Goal: Transaction & Acquisition: Purchase product/service

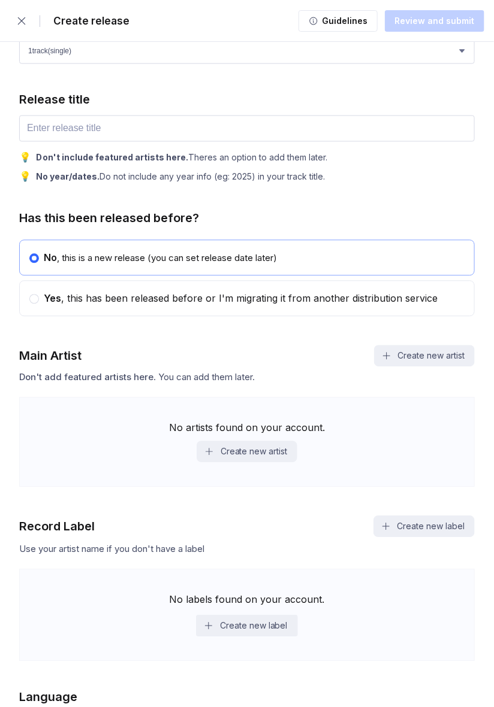
scroll to position [467, 0]
click at [343, 129] on input "text" at bounding box center [246, 128] width 455 height 26
type input "five four seventy-eight"
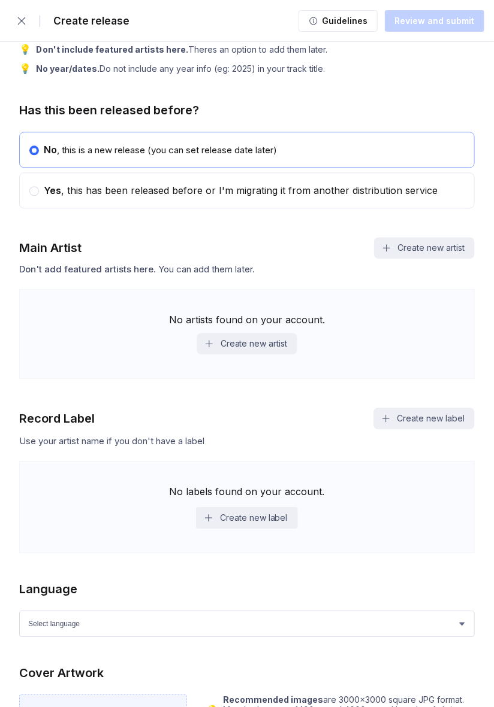
scroll to position [575, 0]
click at [295, 332] on button "Create new artist" at bounding box center [246, 343] width 101 height 22
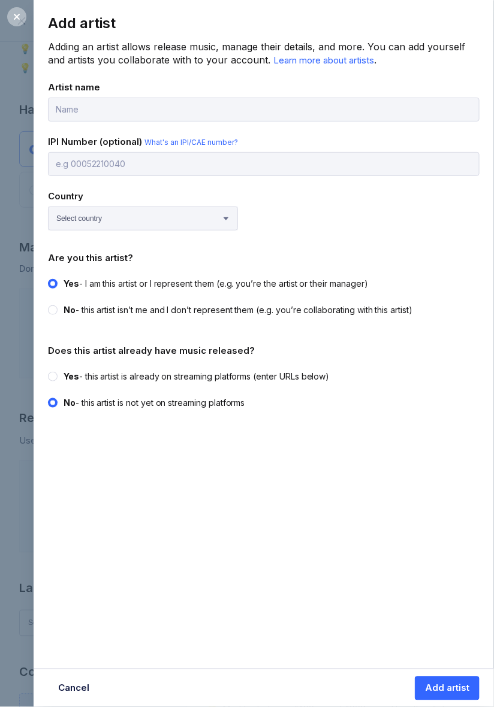
type input "Yazzy Exper"
click at [301, 167] on input "text" at bounding box center [263, 164] width 431 height 24
click at [183, 219] on select "Select country [GEOGRAPHIC_DATA] [GEOGRAPHIC_DATA] [GEOGRAPHIC_DATA] [GEOGRAPHI…" at bounding box center [143, 219] width 190 height 24
select select "US"
click at [48, 207] on select "Select country [GEOGRAPHIC_DATA] [GEOGRAPHIC_DATA] [GEOGRAPHIC_DATA] [GEOGRAPHI…" at bounding box center [143, 219] width 190 height 24
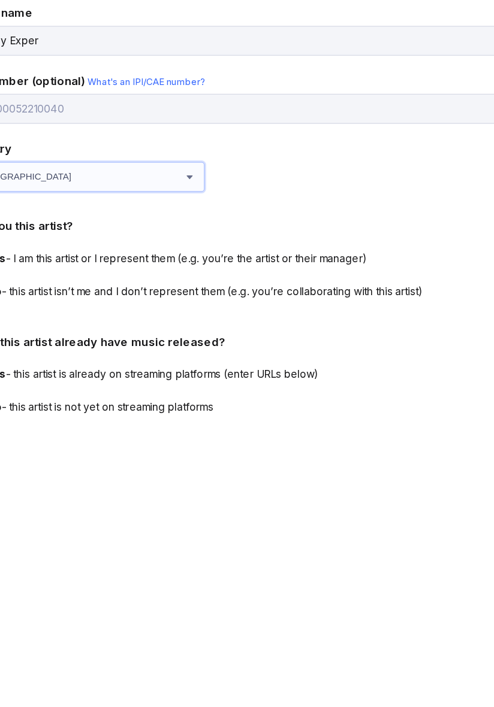
scroll to position [574, 0]
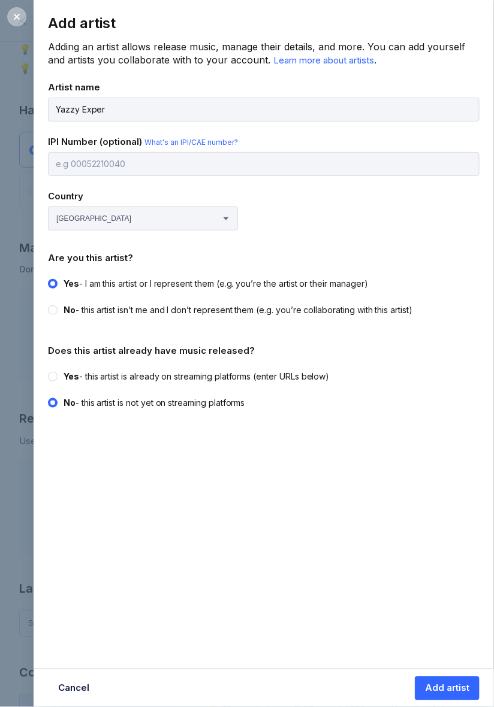
click at [426, 216] on div "Country Select country [GEOGRAPHIC_DATA] [GEOGRAPHIC_DATA] [GEOGRAPHIC_DATA] [G…" at bounding box center [263, 210] width 431 height 40
click at [17, 25] on div at bounding box center [16, 16] width 19 height 19
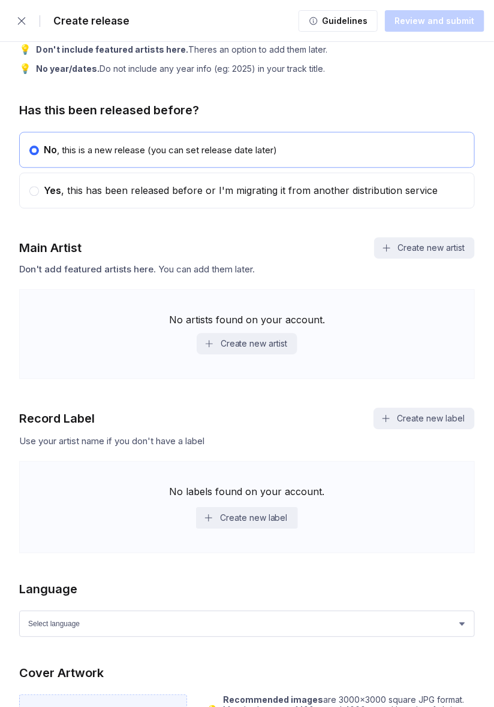
scroll to position [344, 0]
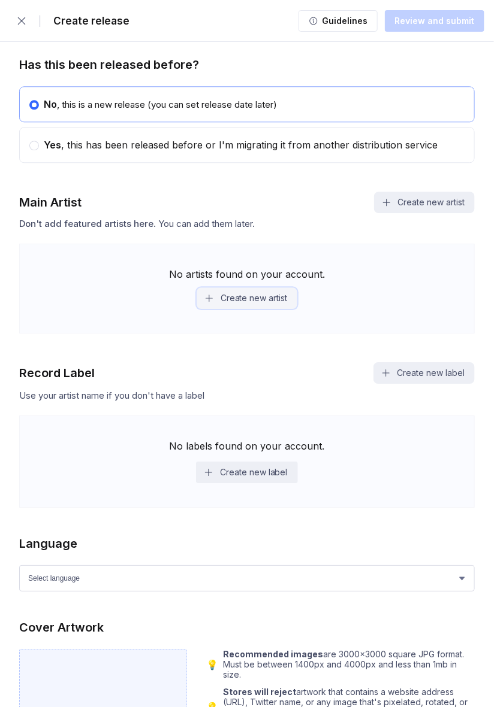
click at [283, 304] on button "Create new artist" at bounding box center [246, 298] width 101 height 22
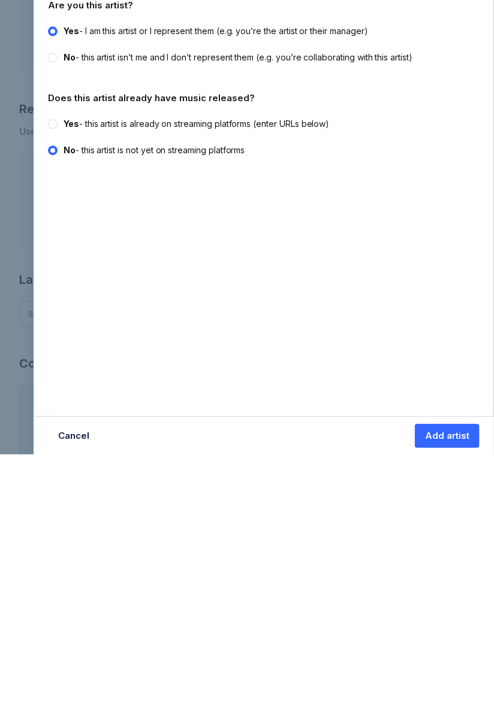
scroll to position [631, 0]
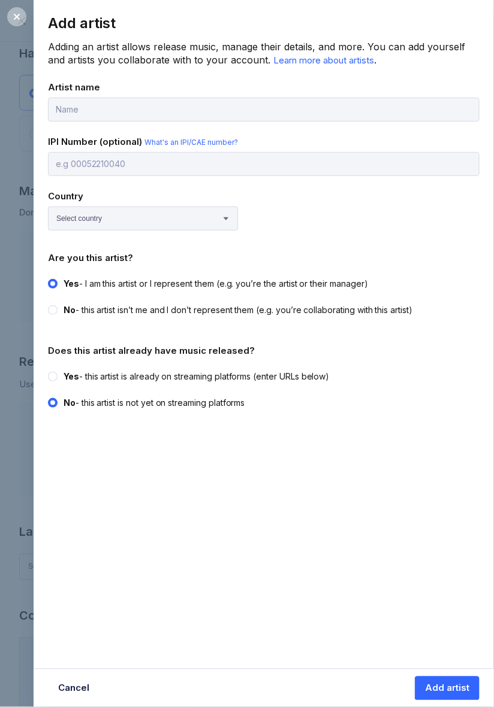
click at [17, 98] on div "Add artist Adding an artist allows release music, manage their details, and mor…" at bounding box center [247, 353] width 494 height 707
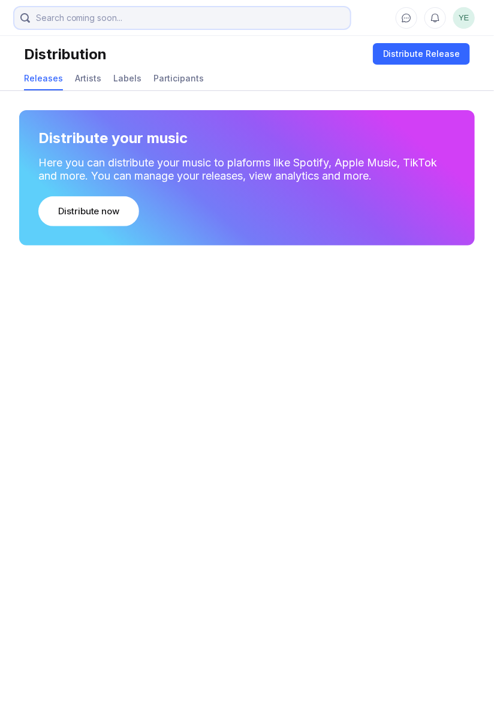
click at [16, 14] on input "search" at bounding box center [181, 18] width 335 height 22
click at [363, 264] on main "YE Distribution Distribute Release Releases Artists Labels Participants Distrib…" at bounding box center [247, 353] width 494 height 707
click at [417, 54] on div "Distribute Release" at bounding box center [421, 54] width 77 height 12
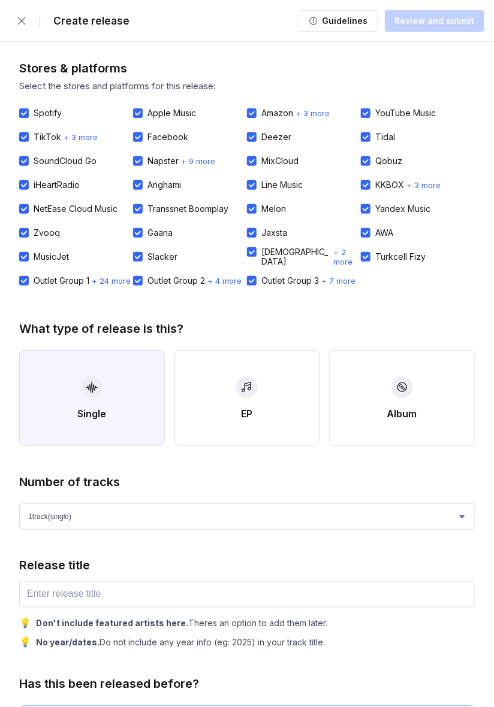
click at [121, 398] on button "Single" at bounding box center [92, 398] width 146 height 96
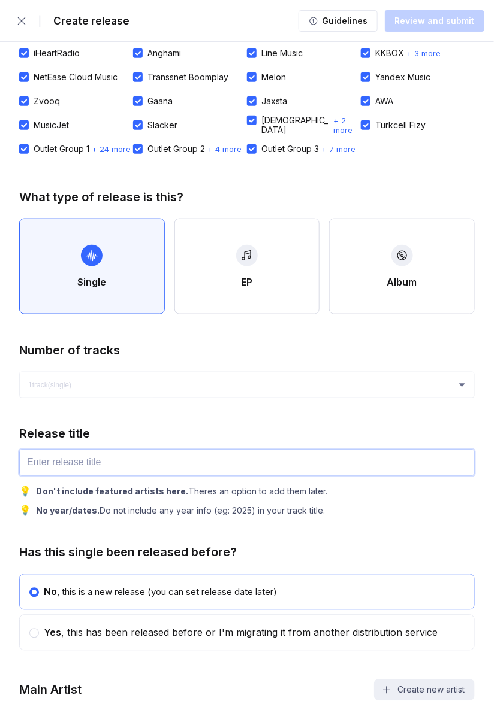
click at [241, 466] on input "text" at bounding box center [246, 463] width 455 height 26
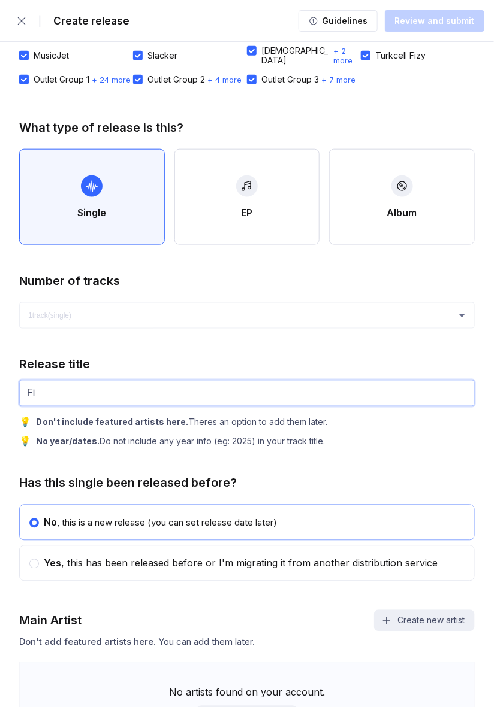
scroll to position [206, 0]
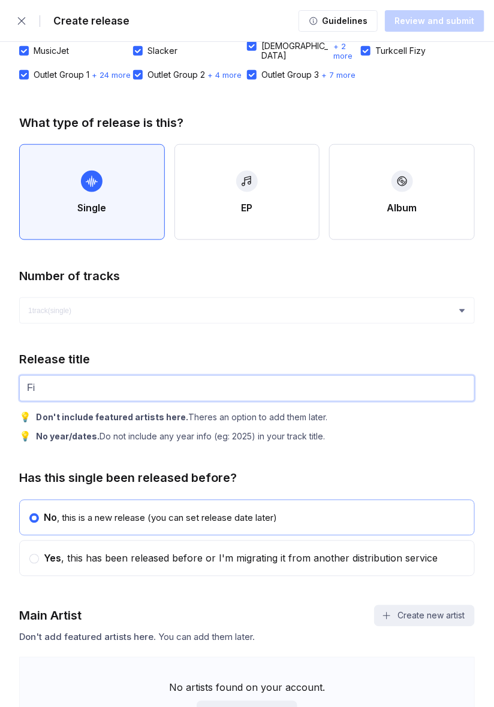
click at [57, 390] on input "Fi" at bounding box center [246, 389] width 455 height 26
type input "five four seventy-eight"
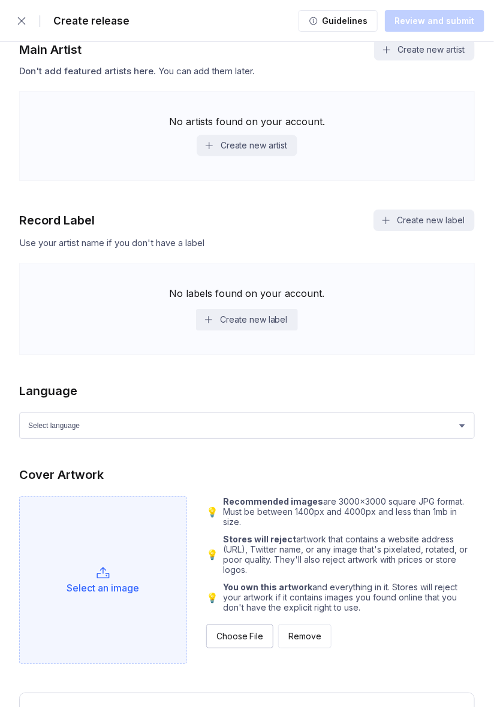
scroll to position [792, 0]
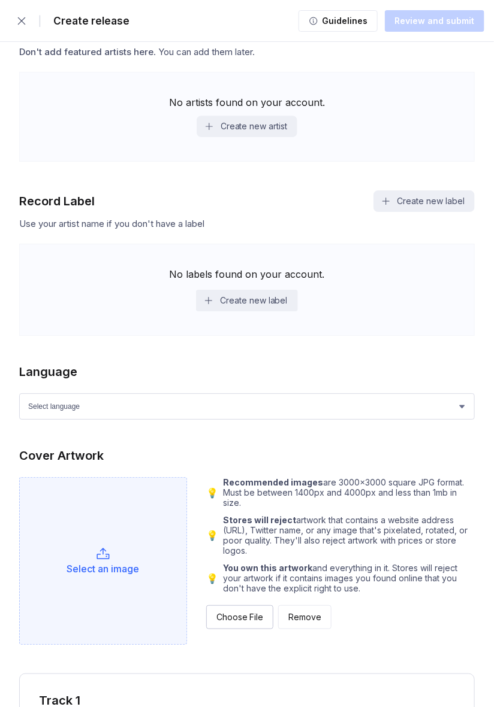
click at [55, 541] on div "Select an image" at bounding box center [103, 561] width 168 height 168
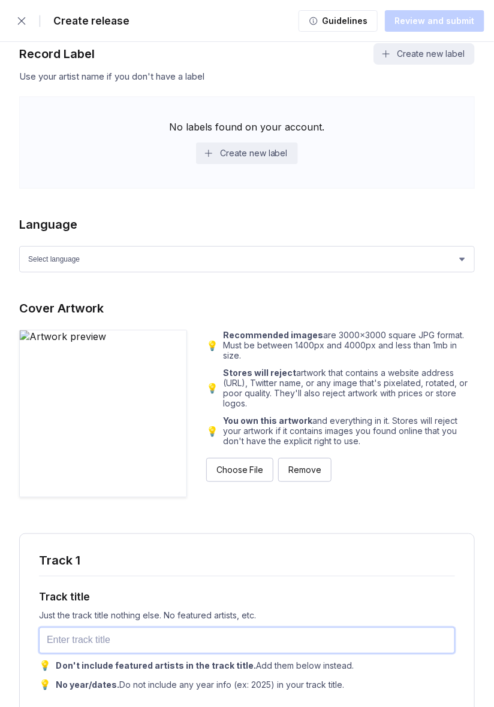
click at [58, 634] on input "text" at bounding box center [247, 641] width 416 height 26
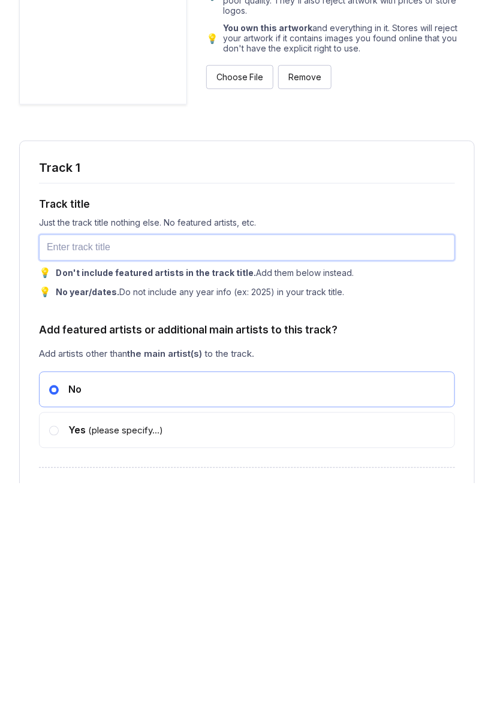
scroll to position [1111, 0]
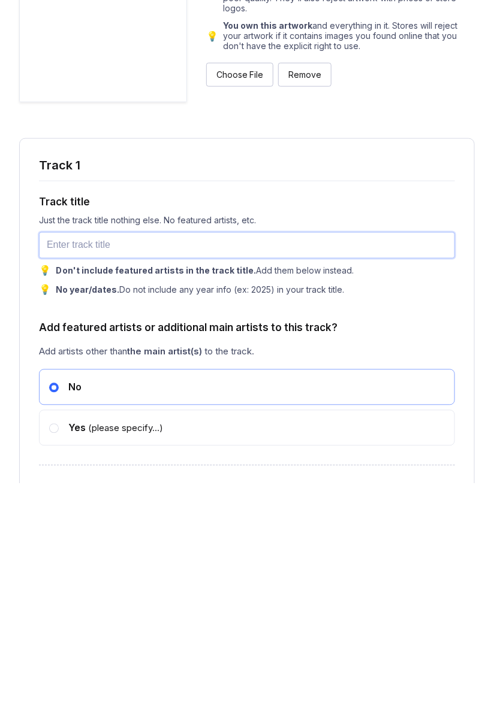
type input "G"
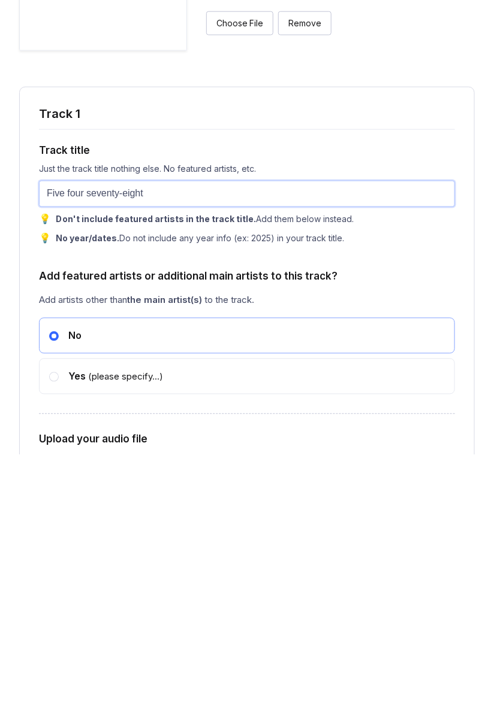
scroll to position [1136, 0]
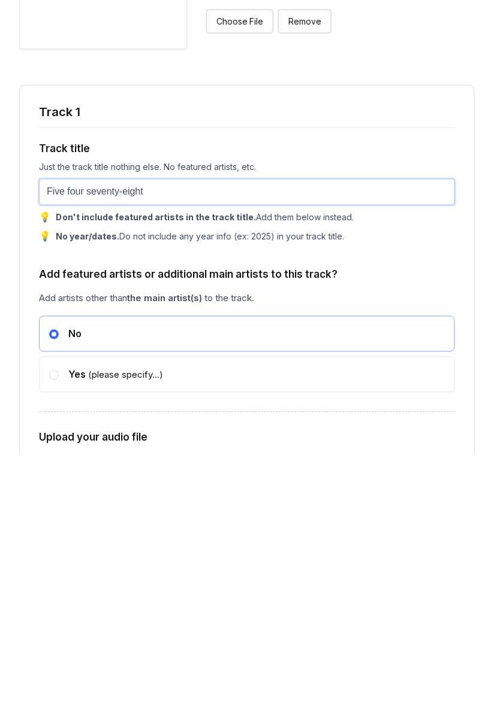
type input "Five four seventy-eight"
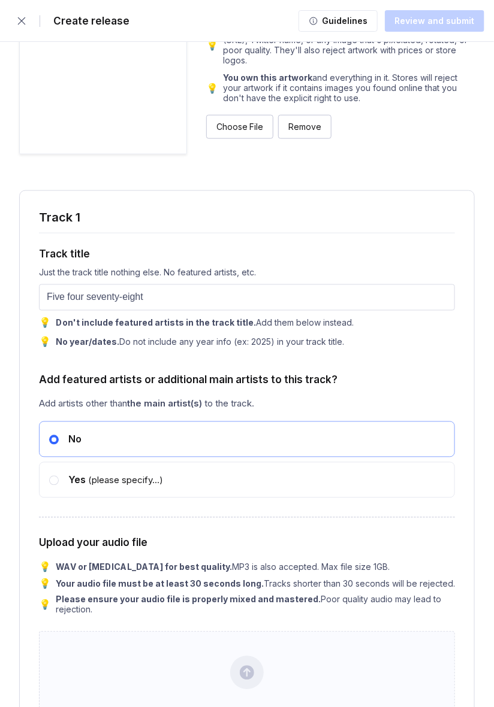
scroll to position [1294, 0]
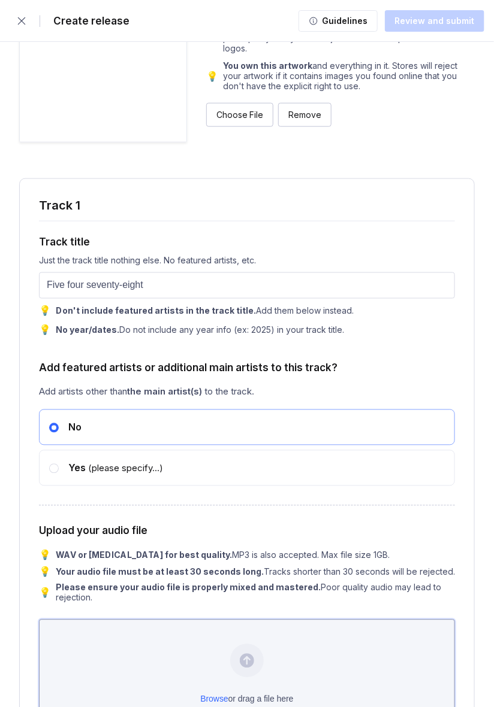
click at [313, 642] on div "Browse or drag a file here" at bounding box center [247, 675] width 416 height 111
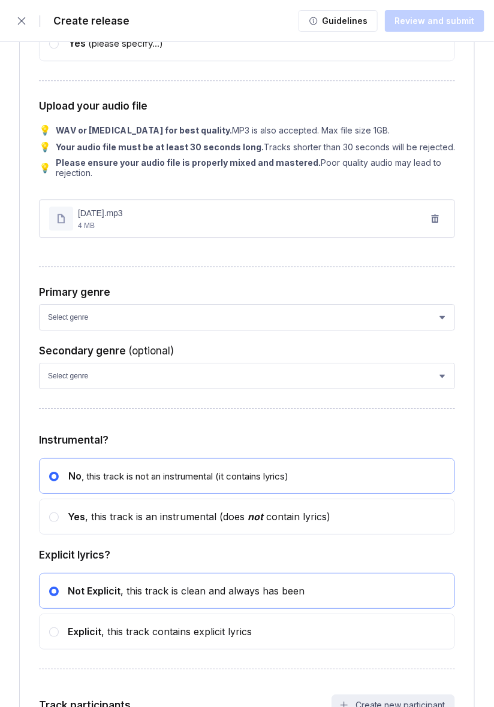
scroll to position [1720, 0]
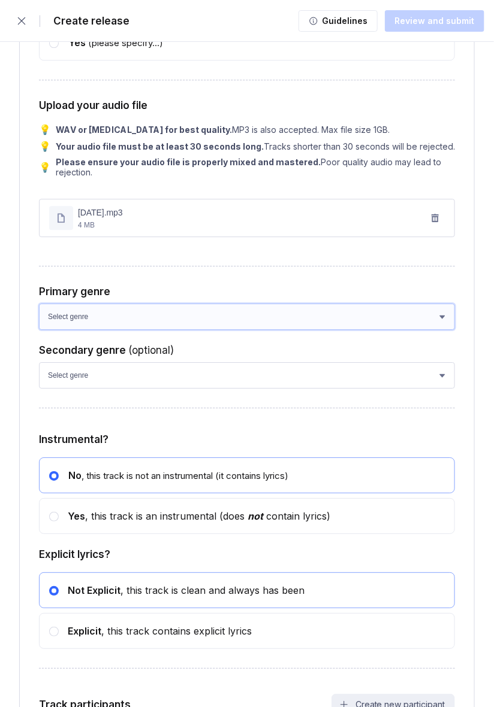
click at [59, 312] on select "Select genre African Afro-Beat Afro-Pop Afro-Soul Alternative Alternative Rock …" at bounding box center [247, 317] width 416 height 26
select select "a42cf8e2-75f7-4f62-afbe-d86080a7aa35"
click at [39, 304] on select "Select genre African Afro-Beat Afro-Pop Afro-Soul Alternative Alternative Rock …" at bounding box center [247, 317] width 416 height 26
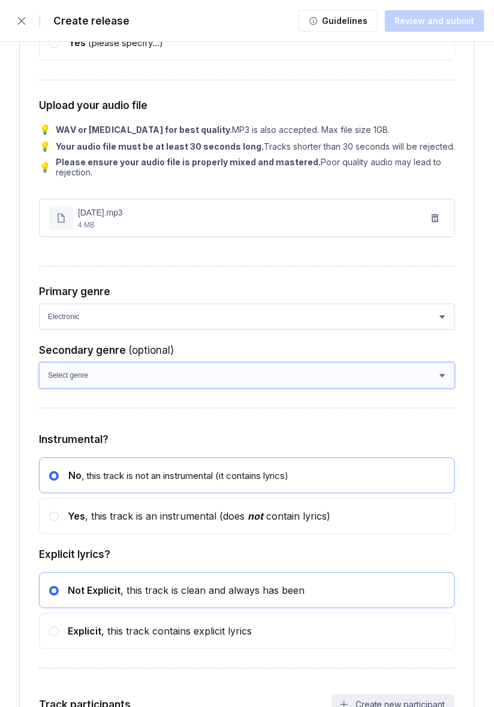
click at [43, 367] on select "Select genre African Afro-Beat Afro-Pop Afro-Soul Alternative Alternative Rock …" at bounding box center [247, 375] width 416 height 26
select select "ce1eb7a7-8d30-4b1f-aa32-270a3e33577f"
click at [39, 362] on select "Select genre African Afro-Beat Afro-Pop Afro-Soul Alternative Alternative Rock …" at bounding box center [247, 375] width 416 height 26
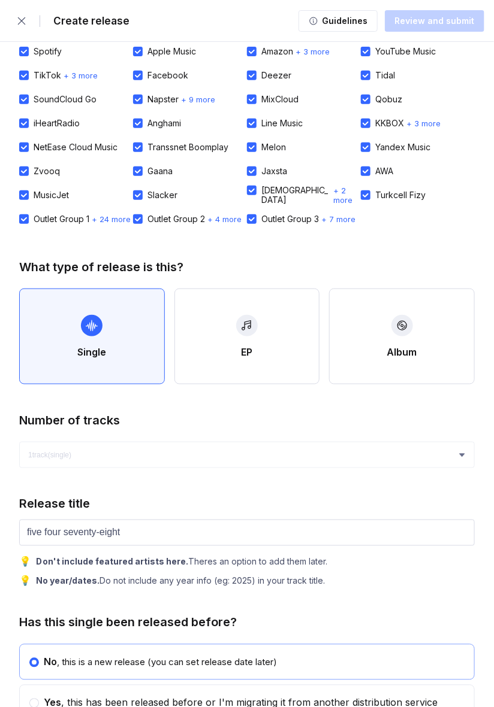
scroll to position [0, 0]
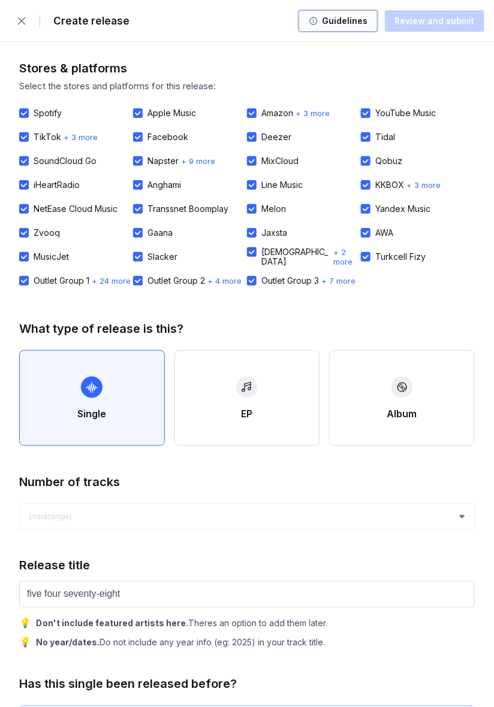
click at [354, 22] on div "Guidelines" at bounding box center [342, 21] width 49 height 12
click at [264, 597] on input "five four seventy-eight" at bounding box center [246, 595] width 455 height 26
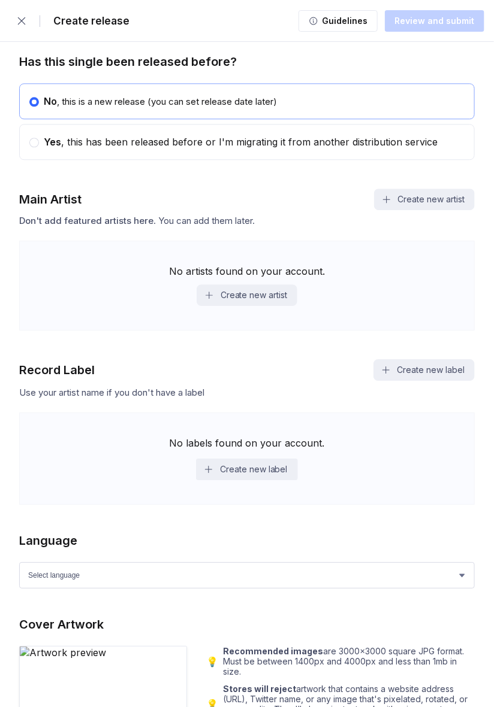
scroll to position [623, 0]
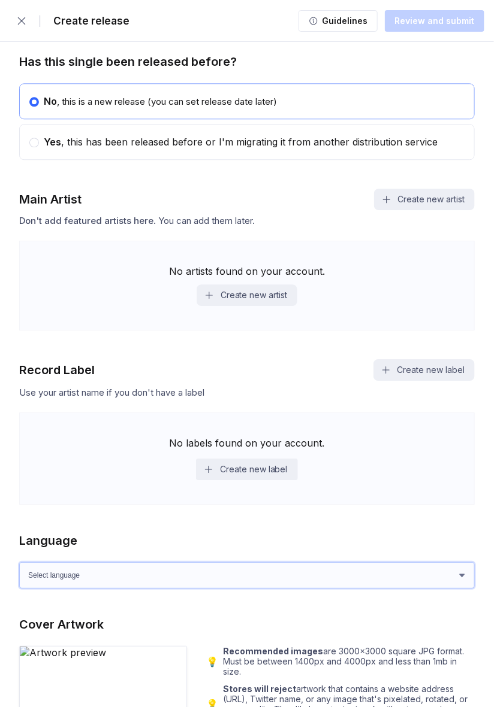
click at [392, 580] on select "Select language Afrikaans Akan Albanian Amharic Arabic Armenian Assamese Azerba…" at bounding box center [246, 575] width 455 height 26
select select "en"
click at [19, 562] on select "Select language Afrikaans Akan Albanian Amharic Arabic Armenian Assamese Azerba…" at bounding box center [246, 575] width 455 height 26
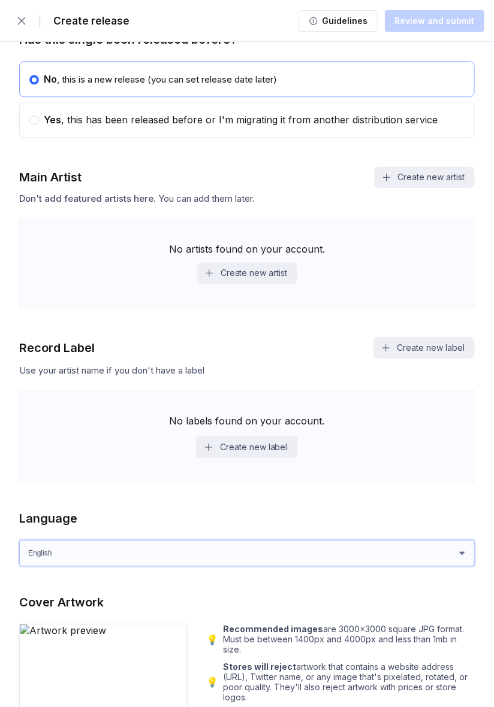
scroll to position [646, 0]
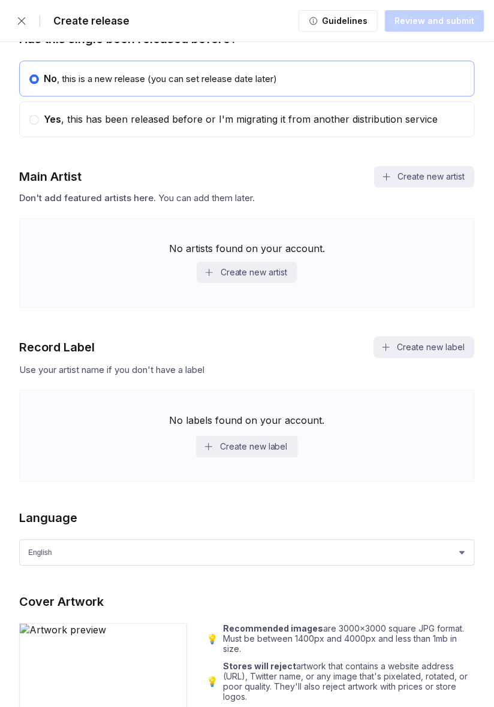
click at [426, 497] on div "Stores & platforms Select the stores and platforms for this release: Spotify Ap…" at bounding box center [246, 693] width 455 height 2557
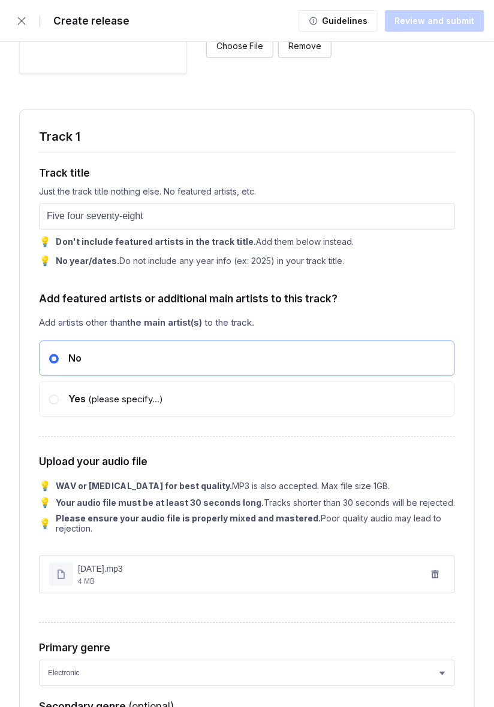
scroll to position [1370, 0]
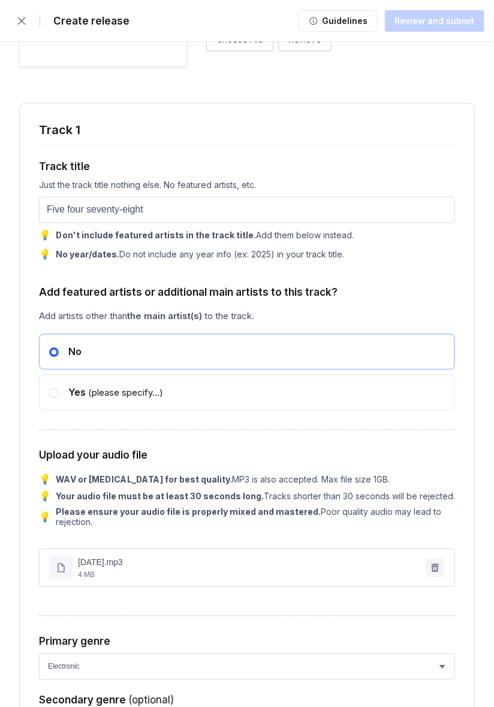
click at [440, 561] on button "button" at bounding box center [434, 568] width 19 height 19
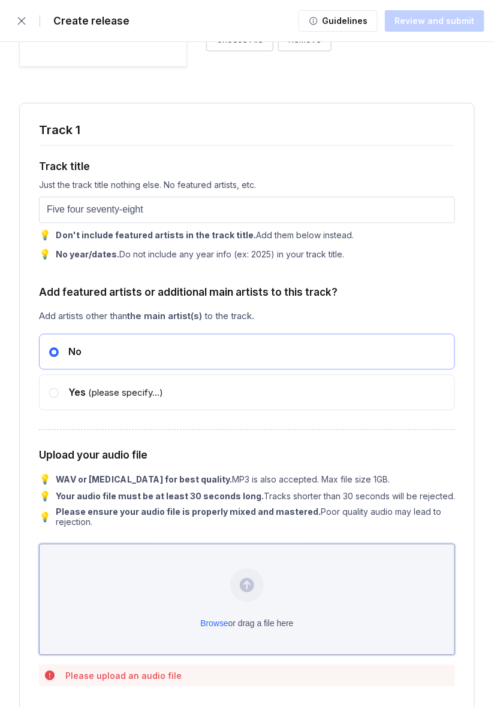
click at [359, 576] on div "Browse or drag a file here" at bounding box center [247, 599] width 416 height 111
click at [351, 576] on div "Browse or drag a file here" at bounding box center [247, 599] width 416 height 111
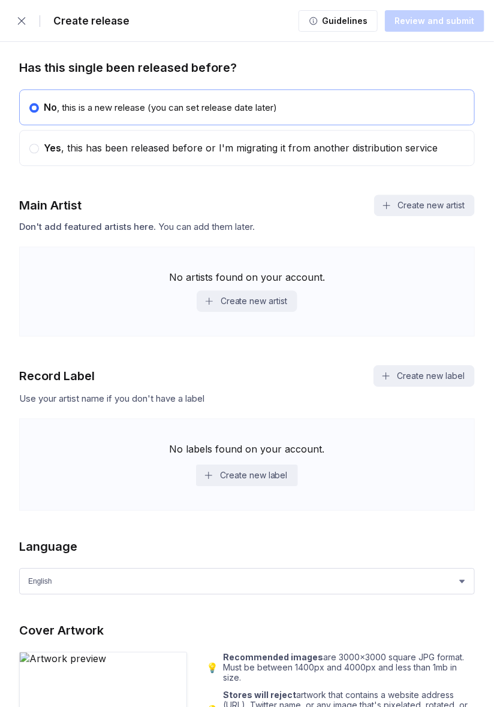
scroll to position [0, 0]
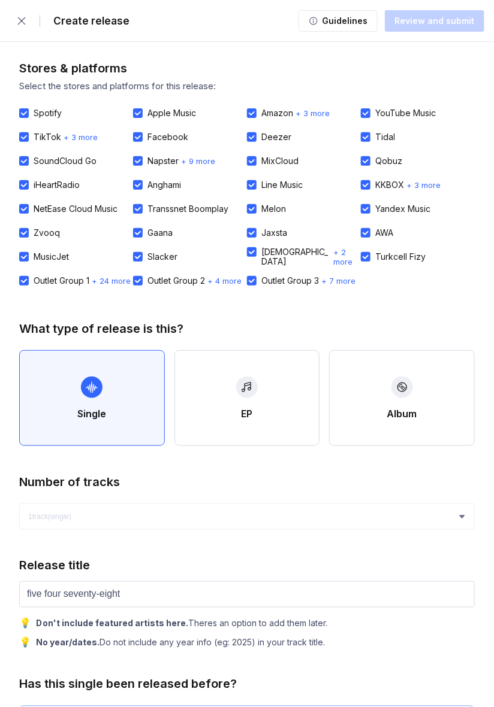
click at [382, 253] on div "Turkcell Fizy" at bounding box center [400, 257] width 50 height 10
click at [361, 253] on input "Turkcell Fizy" at bounding box center [361, 252] width 1 height 1
click at [387, 253] on div "Turkcell Fizy" at bounding box center [400, 257] width 50 height 10
click at [361, 253] on input "Turkcell Fizy" at bounding box center [361, 252] width 1 height 1
checkbox input "true"
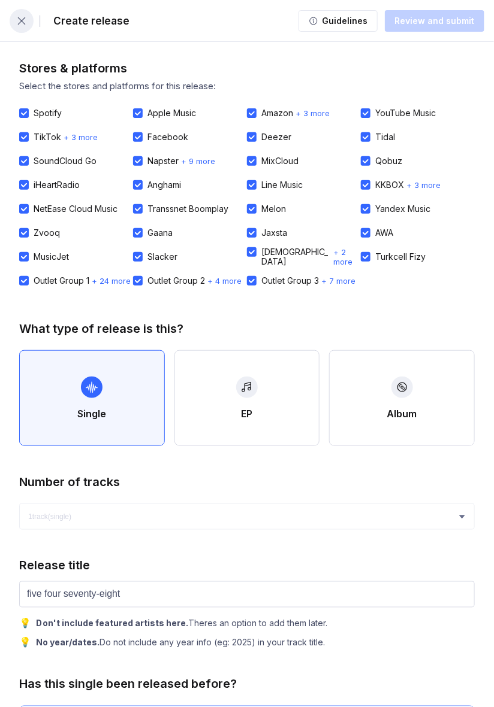
click at [19, 15] on icon "button" at bounding box center [22, 21] width 12 height 12
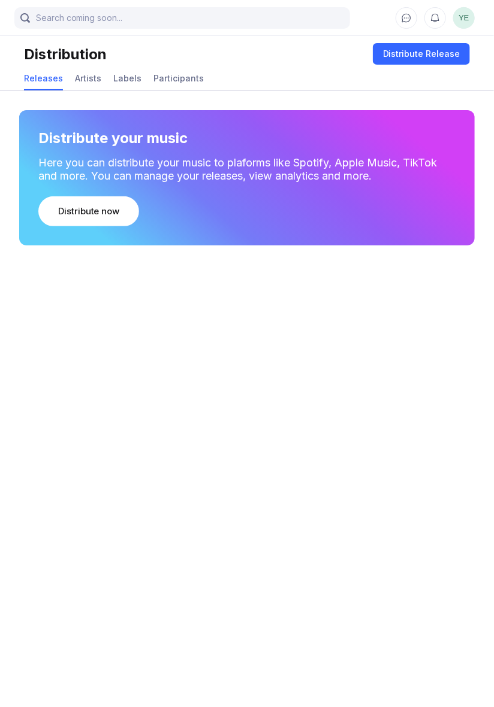
click at [403, 161] on div "Here you can distribute your music to plaforms like Spotify, Apple Music, TikTo…" at bounding box center [246, 169] width 417 height 26
click at [80, 67] on div "Artists" at bounding box center [88, 78] width 26 height 23
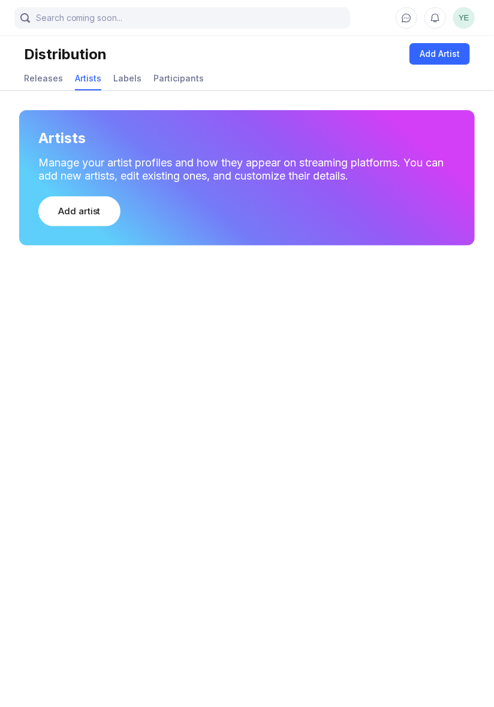
click at [80, 73] on div "Artists" at bounding box center [88, 78] width 26 height 10
click at [382, 90] on div "Distribution Add Artist Releases Artists Labels Participants" at bounding box center [247, 62] width 494 height 57
click at [460, 26] on span "YE" at bounding box center [464, 18] width 22 height 22
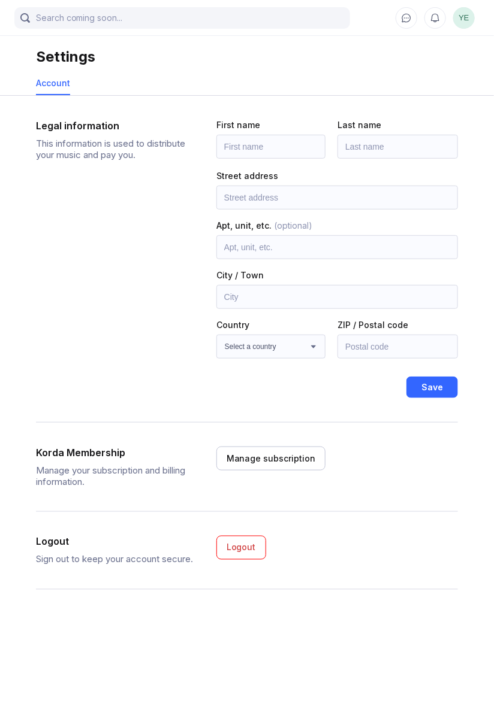
click at [465, 14] on span "YE" at bounding box center [464, 18] width 22 height 22
click at [437, 380] on button "Save" at bounding box center [432, 388] width 52 height 22
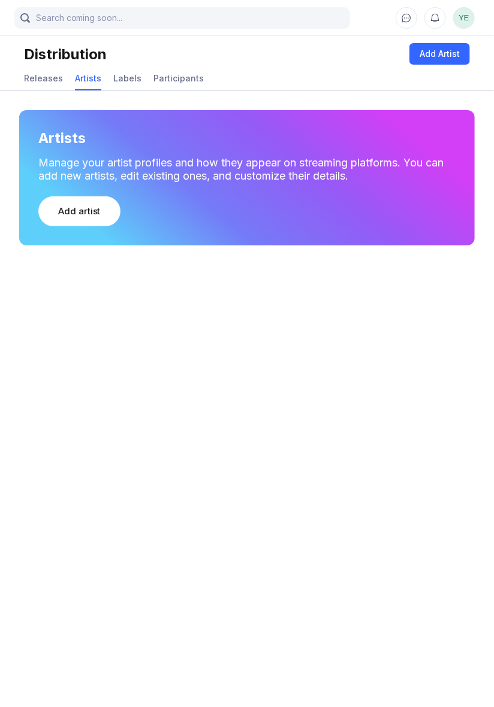
click at [14, 10] on div at bounding box center [181, 18] width 335 height 22
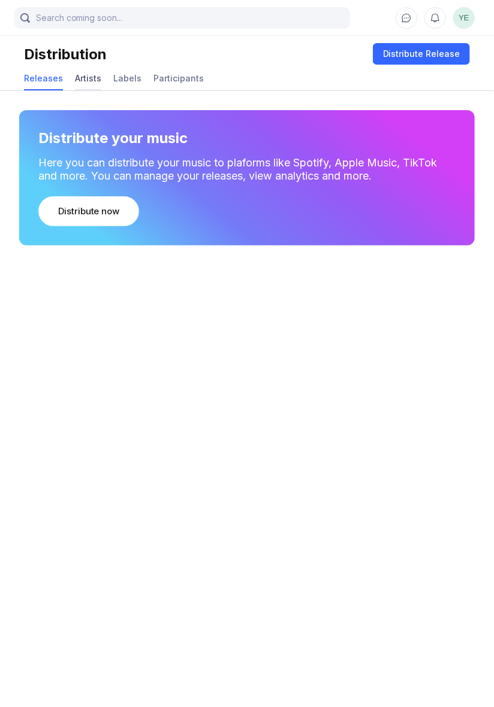
click at [79, 72] on div "Artists" at bounding box center [88, 78] width 26 height 23
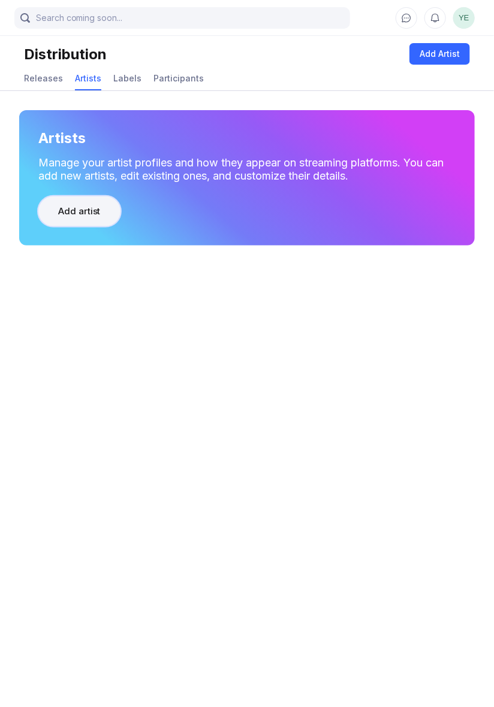
click at [52, 212] on button "Add artist" at bounding box center [79, 211] width 82 height 30
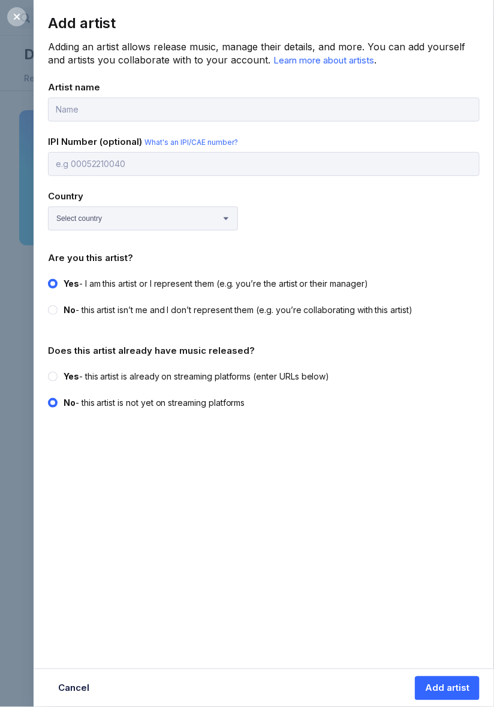
type input "Yazzy Exper"
click at [84, 214] on select "Select country [GEOGRAPHIC_DATA] [GEOGRAPHIC_DATA] [GEOGRAPHIC_DATA] [GEOGRAPHI…" at bounding box center [143, 219] width 190 height 24
click at [89, 195] on div "Country" at bounding box center [263, 195] width 431 height 11
click at [91, 214] on select "Select country [GEOGRAPHIC_DATA] [GEOGRAPHIC_DATA] [GEOGRAPHIC_DATA] [GEOGRAPHI…" at bounding box center [143, 219] width 190 height 24
click at [199, 20] on div "Add artist" at bounding box center [263, 22] width 431 height 17
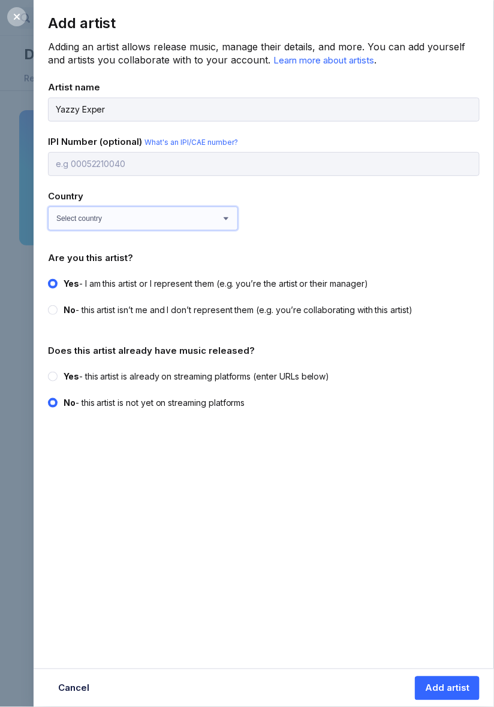
click at [62, 214] on select "Select country [GEOGRAPHIC_DATA] [GEOGRAPHIC_DATA] [GEOGRAPHIC_DATA] [GEOGRAPHI…" at bounding box center [143, 219] width 190 height 24
select select "US"
click at [48, 207] on select "Select country [GEOGRAPHIC_DATA] [GEOGRAPHIC_DATA] [GEOGRAPHIC_DATA] [GEOGRAPHI…" at bounding box center [143, 219] width 190 height 24
click at [20, 18] on icon at bounding box center [17, 17] width 10 height 10
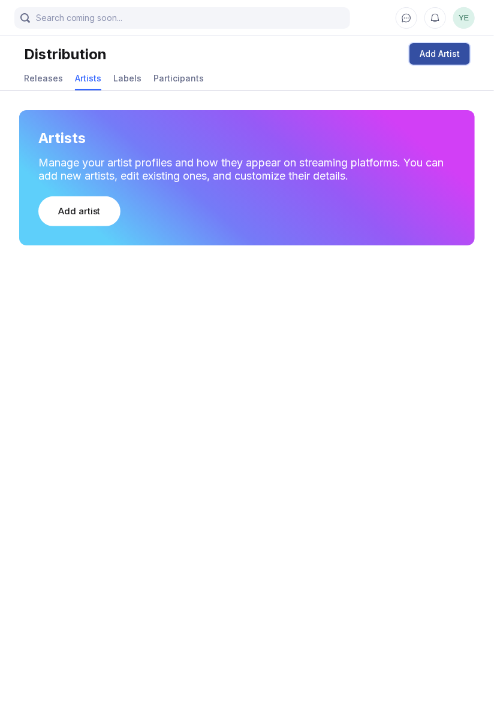
click at [444, 62] on button "Add Artist" at bounding box center [439, 54] width 60 height 22
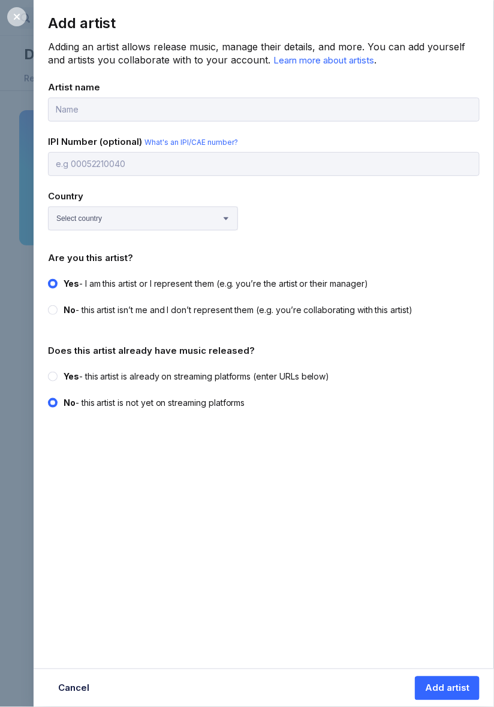
click at [17, 9] on div at bounding box center [16, 16] width 19 height 19
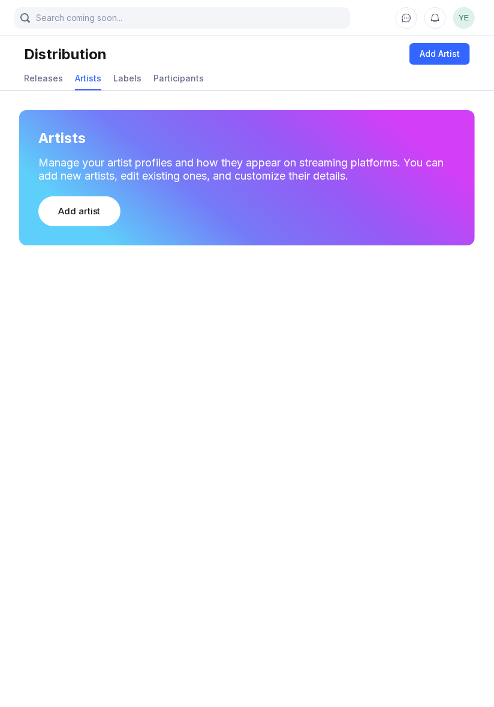
click at [117, 60] on div "Distribution Add Artist" at bounding box center [247, 49] width 446 height 31
click at [119, 72] on div "Labels" at bounding box center [127, 78] width 28 height 23
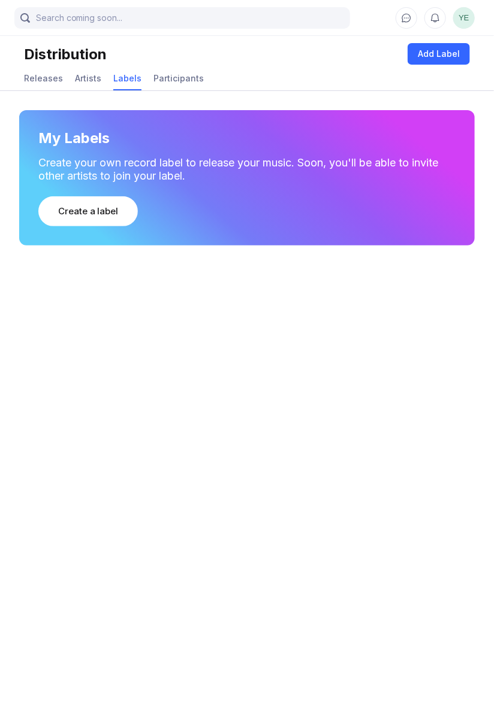
click at [120, 77] on div "Labels" at bounding box center [127, 78] width 28 height 10
click at [31, 69] on div "Releases" at bounding box center [43, 78] width 39 height 23
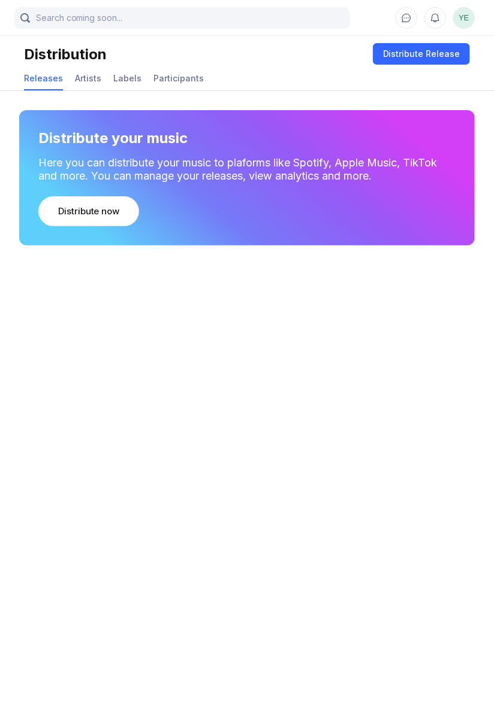
click at [26, 74] on div "Releases" at bounding box center [43, 78] width 39 height 10
click at [19, 10] on input "search" at bounding box center [181, 18] width 335 height 22
click at [463, 17] on span "YE" at bounding box center [464, 18] width 22 height 22
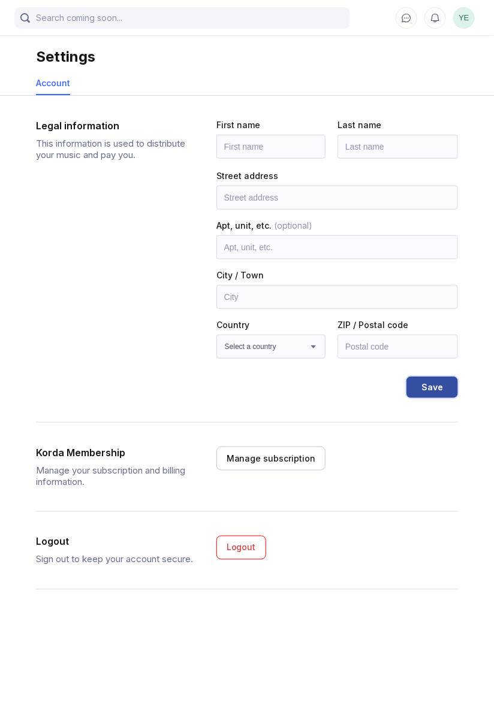
click at [445, 389] on button "Save" at bounding box center [432, 388] width 52 height 22
